Goal: Task Accomplishment & Management: Use online tool/utility

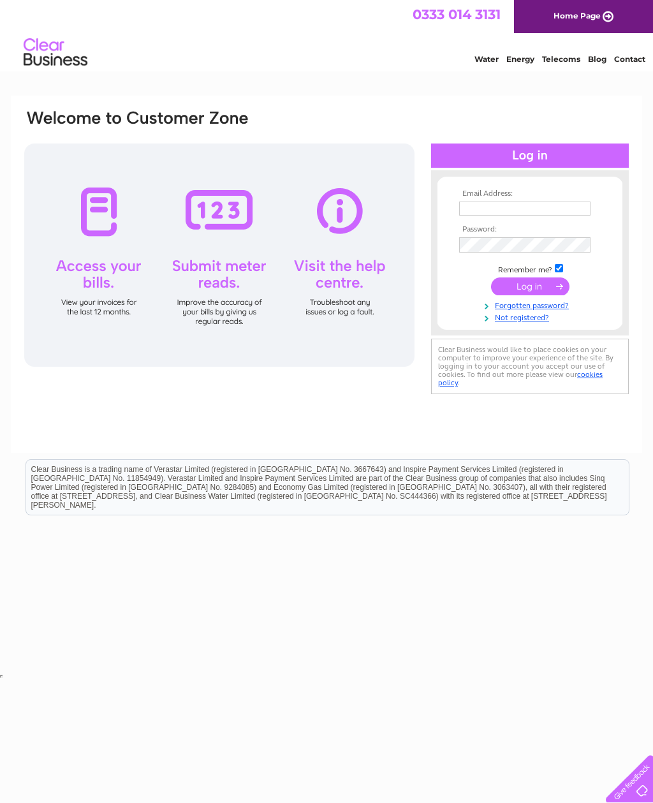
click at [479, 212] on input "text" at bounding box center [524, 208] width 131 height 14
type input "Velvet.rosetattoouk@gmail.com"
click at [502, 286] on input "submit" at bounding box center [530, 288] width 78 height 18
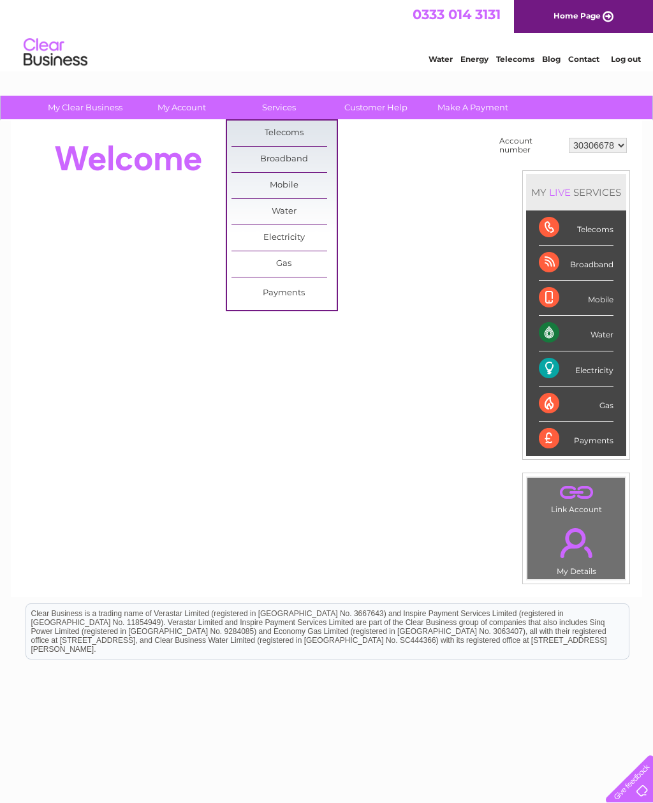
click at [358, 107] on link "Customer Help" at bounding box center [375, 108] width 105 height 24
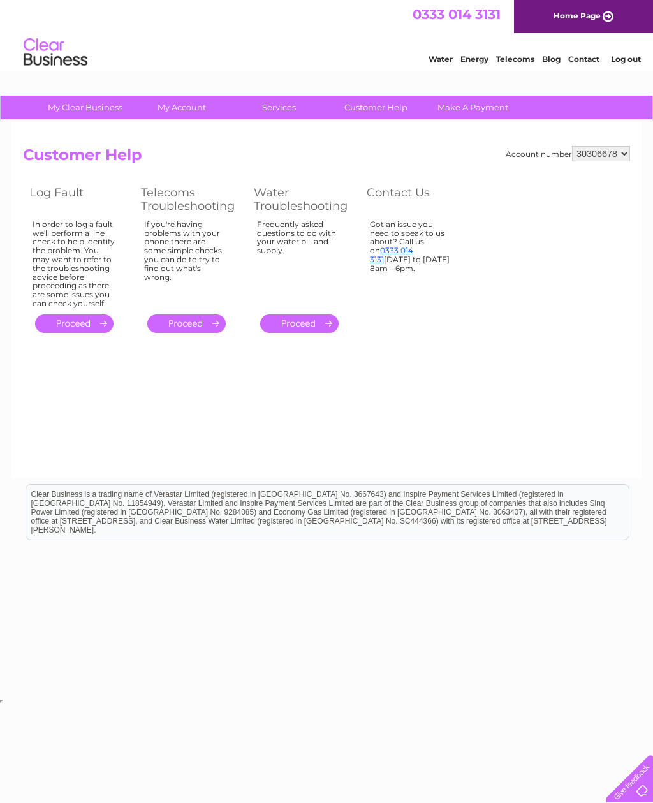
click at [460, 111] on link "Make A Payment" at bounding box center [472, 108] width 105 height 24
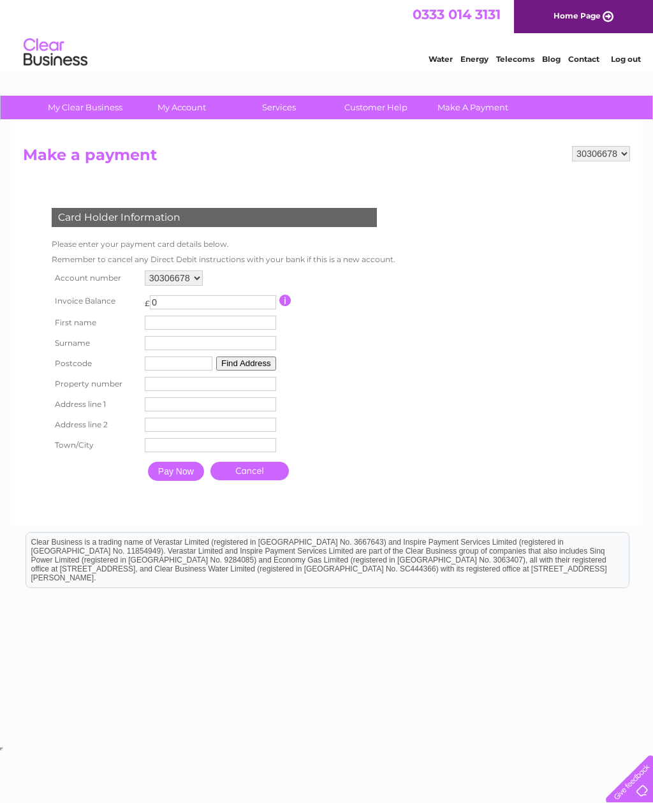
click at [43, 41] on img at bounding box center [55, 52] width 65 height 39
click at [45, 43] on img at bounding box center [55, 52] width 65 height 39
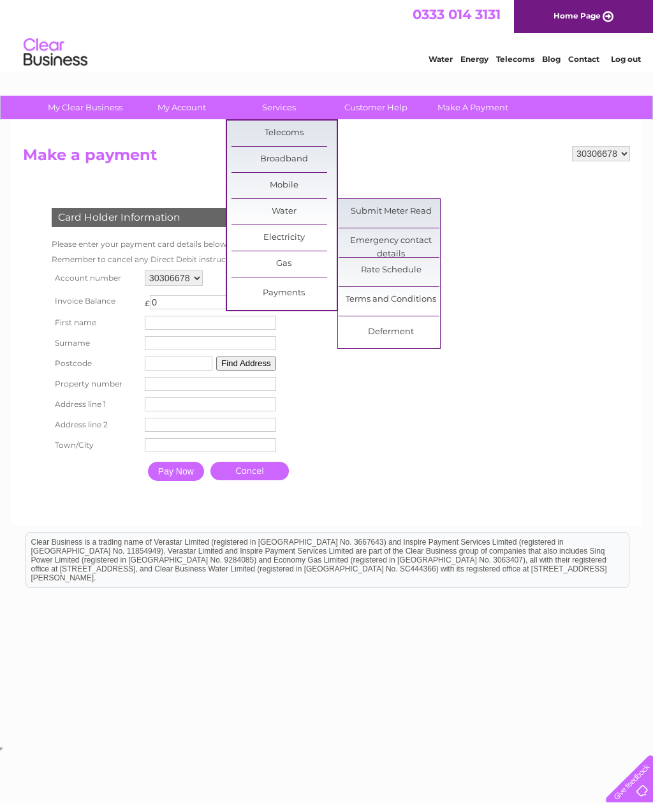
click at [365, 214] on link "Submit Meter Read" at bounding box center [390, 211] width 105 height 25
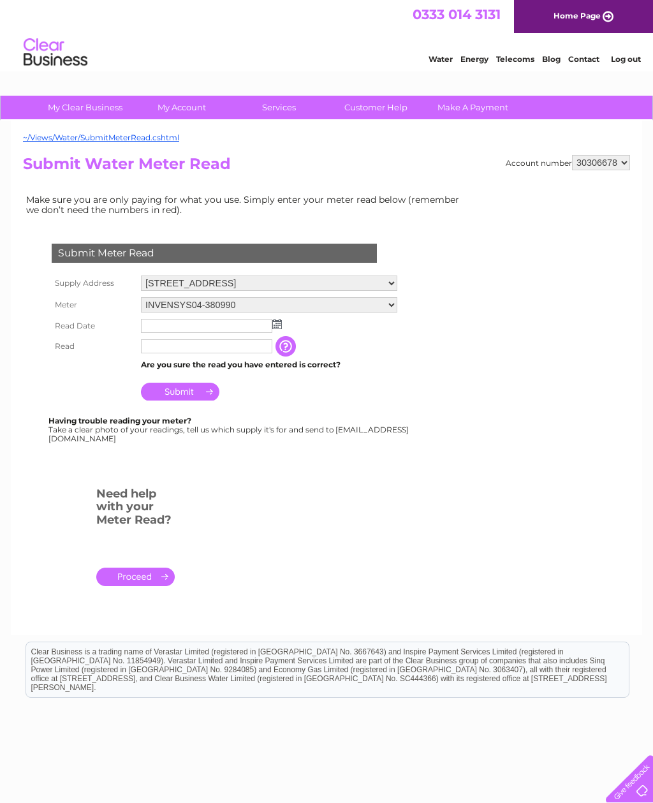
click at [149, 325] on input "text" at bounding box center [206, 326] width 131 height 14
click at [279, 324] on img at bounding box center [278, 324] width 10 height 10
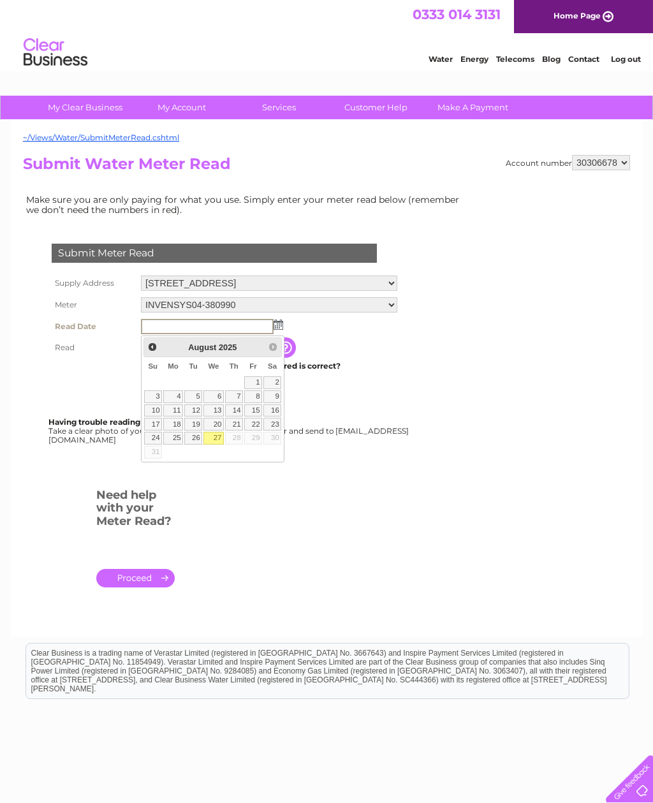
click at [215, 437] on link "27" at bounding box center [213, 438] width 20 height 13
type input "2025/08/27"
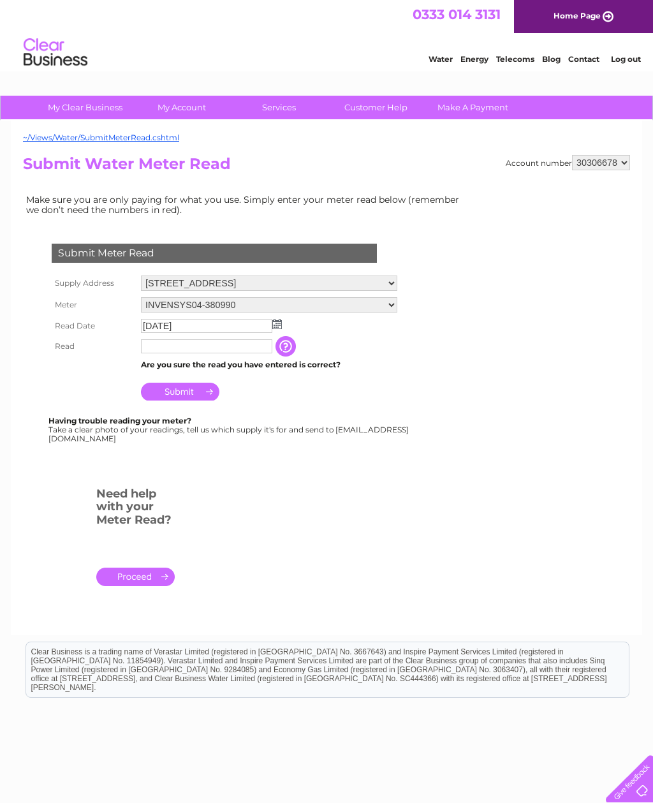
click at [152, 352] on input "text" at bounding box center [206, 346] width 131 height 14
type input "0"
type input "4"
click at [287, 350] on input "button" at bounding box center [288, 347] width 23 height 20
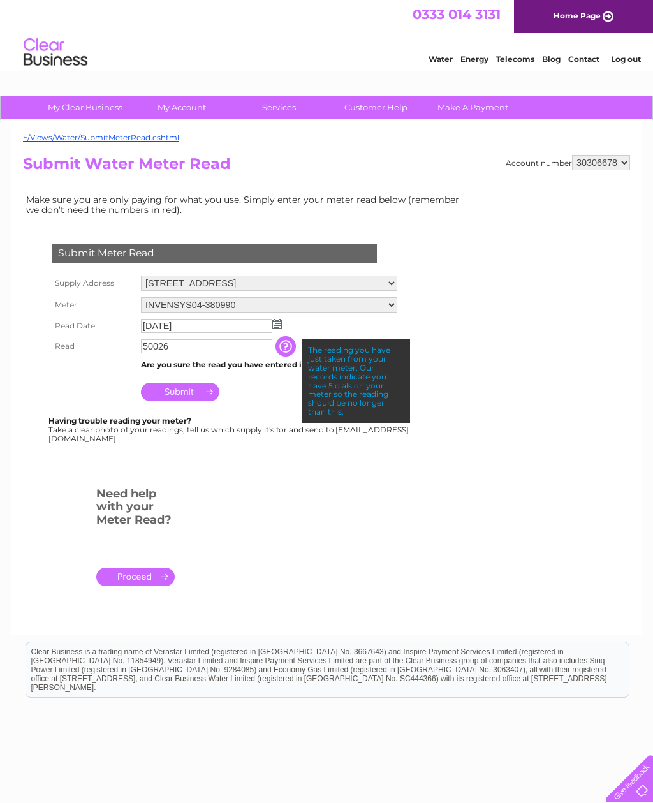
click at [186, 346] on input "50026" at bounding box center [206, 346] width 131 height 14
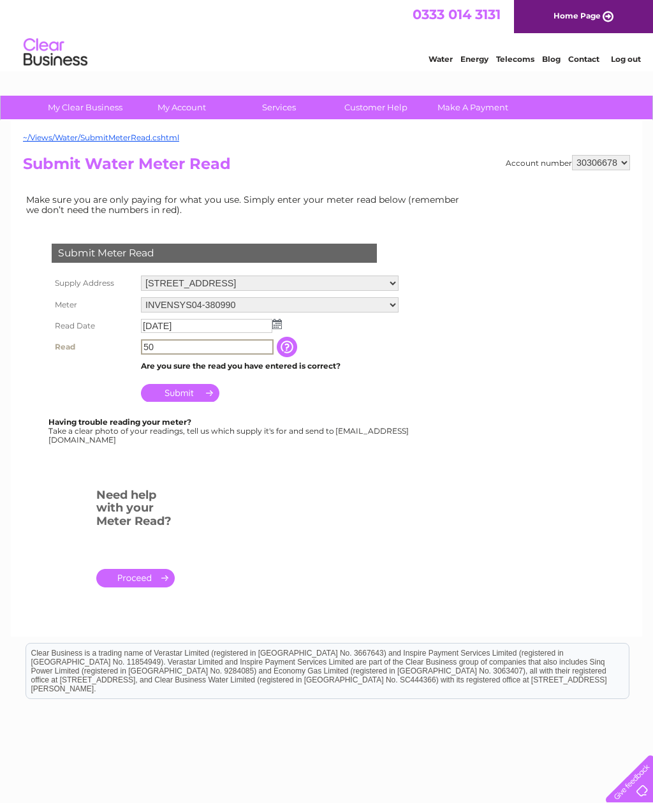
type input "5"
click at [203, 392] on input "Submit" at bounding box center [180, 393] width 78 height 18
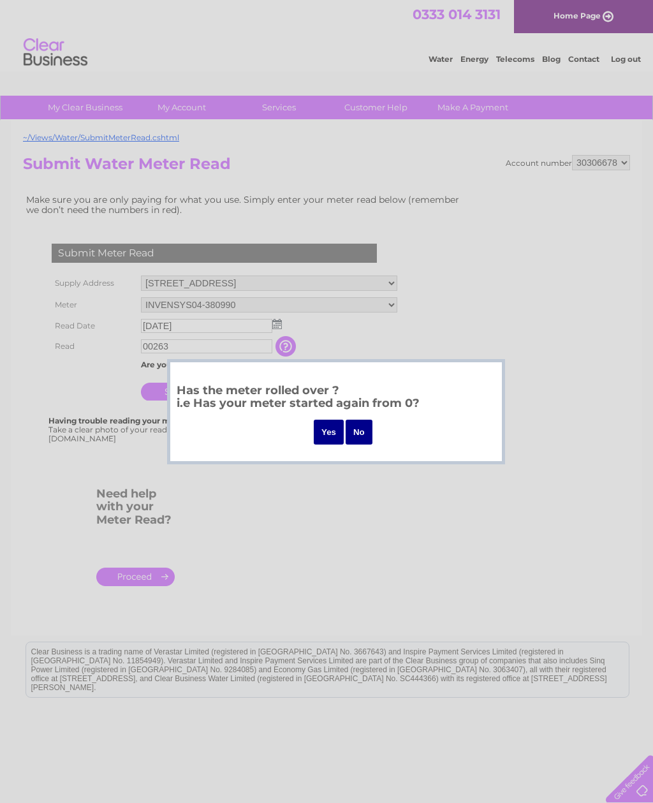
click at [325, 430] on input "Yes" at bounding box center [329, 431] width 30 height 25
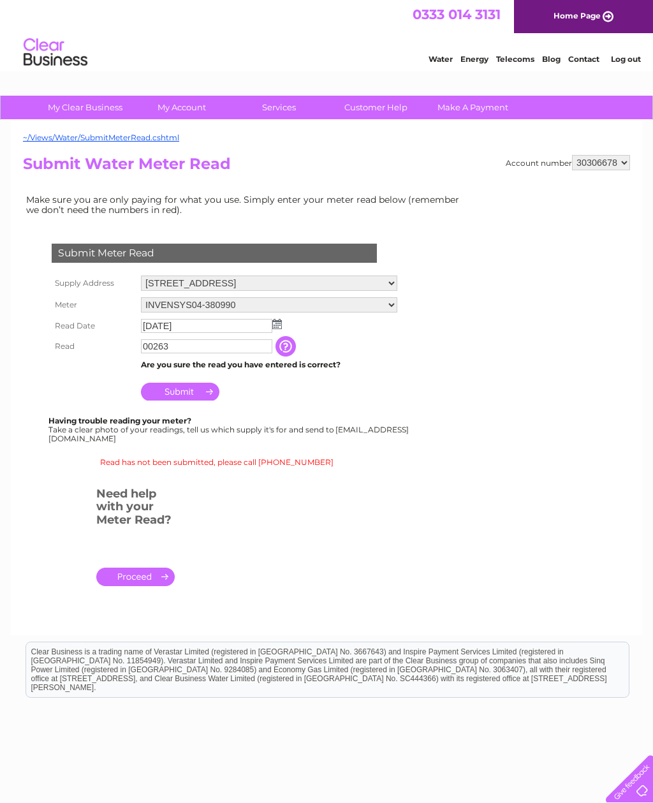
click at [201, 345] on input "00263" at bounding box center [206, 346] width 131 height 14
type input "0"
click at [203, 394] on input "Submit" at bounding box center [180, 393] width 78 height 18
click at [200, 345] on input "50026" at bounding box center [206, 346] width 131 height 14
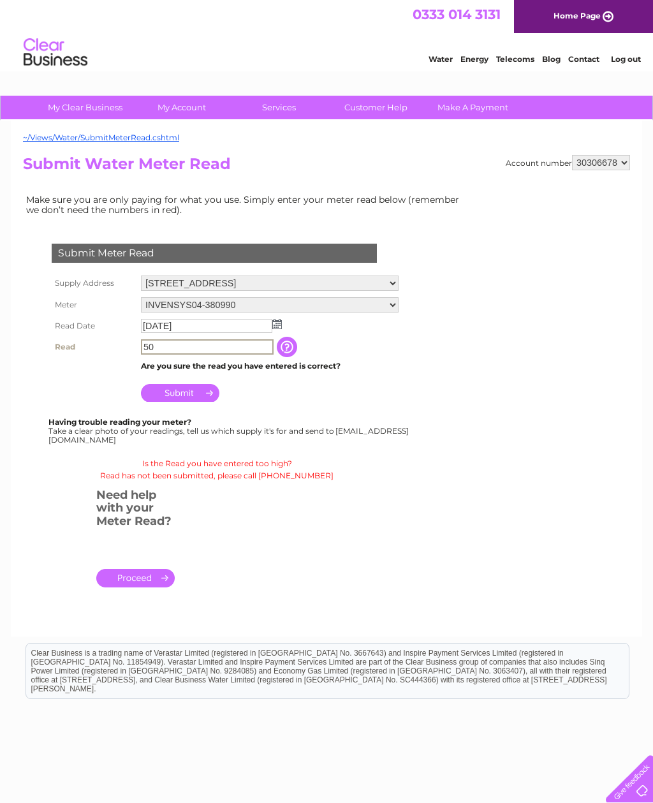
type input "5"
type input "00500"
click at [208, 395] on input "Submit" at bounding box center [180, 393] width 78 height 18
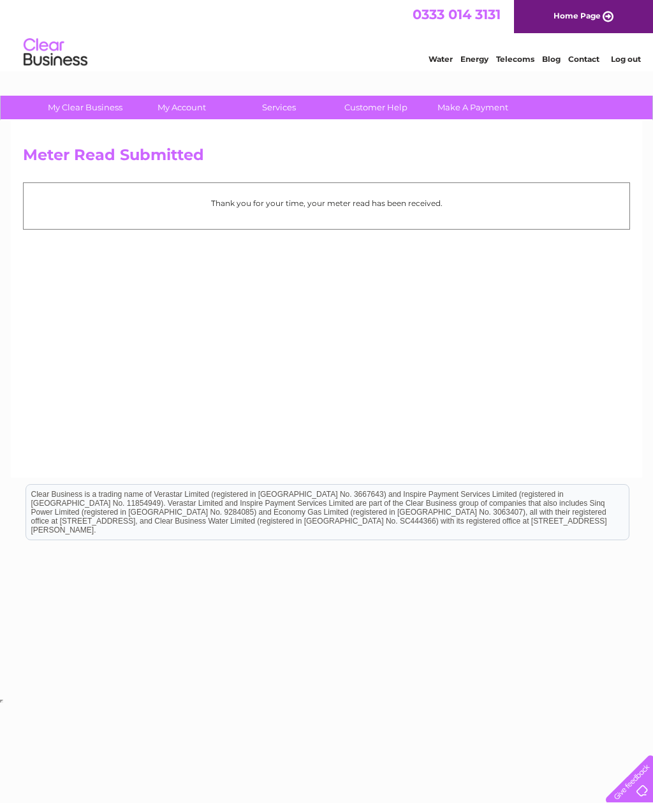
click at [477, 56] on link "Energy" at bounding box center [474, 59] width 28 height 10
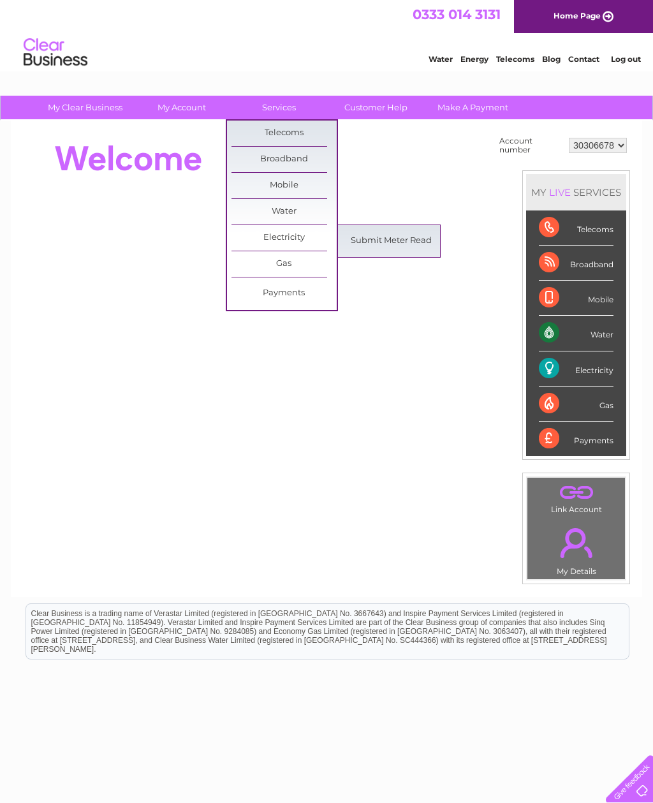
click at [384, 240] on link "Submit Meter Read" at bounding box center [390, 240] width 105 height 25
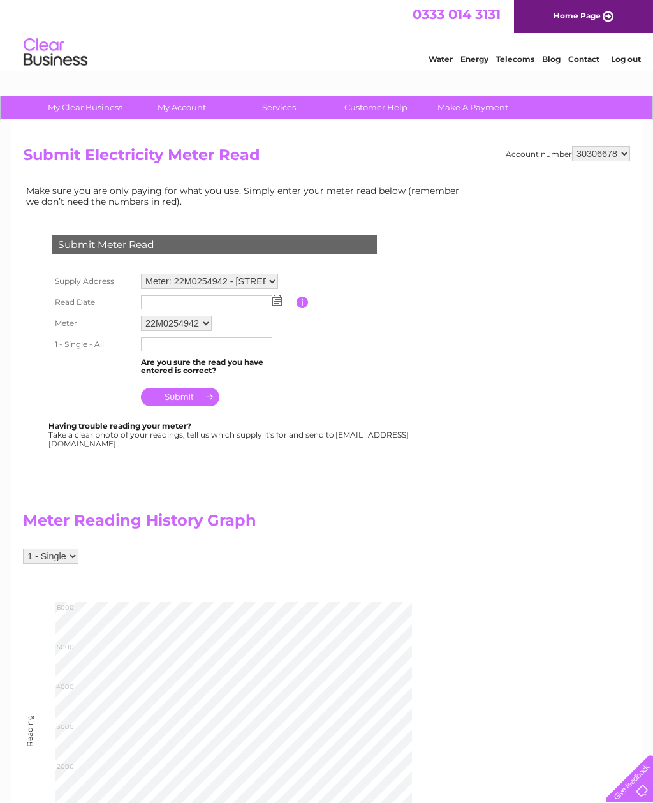
click at [149, 349] on input "text" at bounding box center [206, 344] width 131 height 14
click at [274, 300] on img at bounding box center [277, 300] width 10 height 10
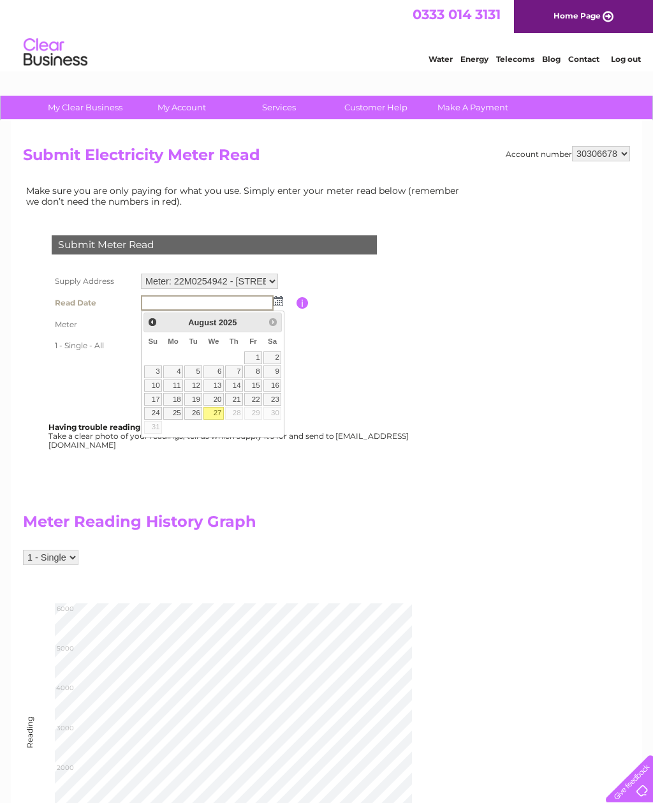
click at [217, 412] on link "27" at bounding box center [213, 413] width 20 height 13
type input "2025/08/27"
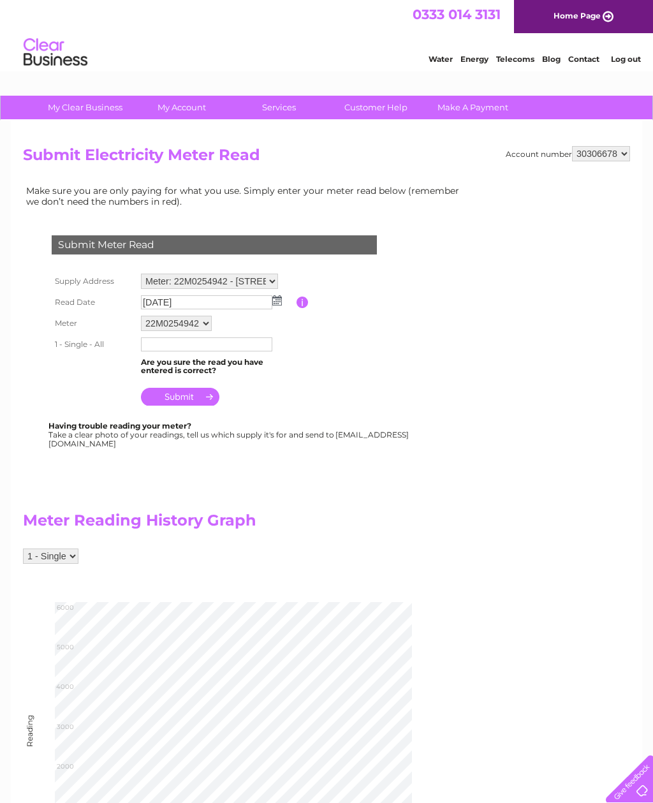
click at [154, 349] on input "text" at bounding box center [206, 344] width 131 height 14
type input "05159"
click at [157, 402] on input "submit" at bounding box center [180, 398] width 78 height 18
